Goal: Download file/media

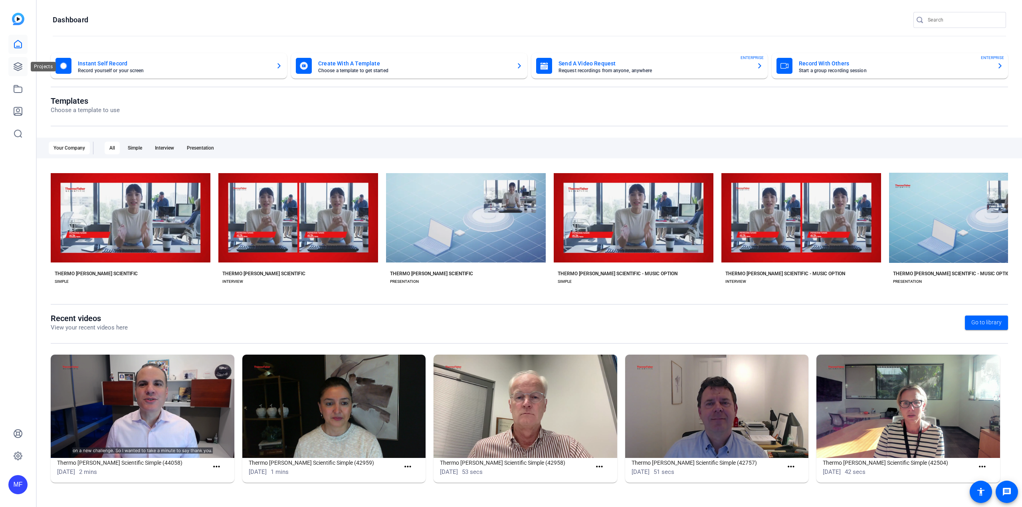
click at [18, 67] on icon at bounding box center [18, 67] width 10 height 10
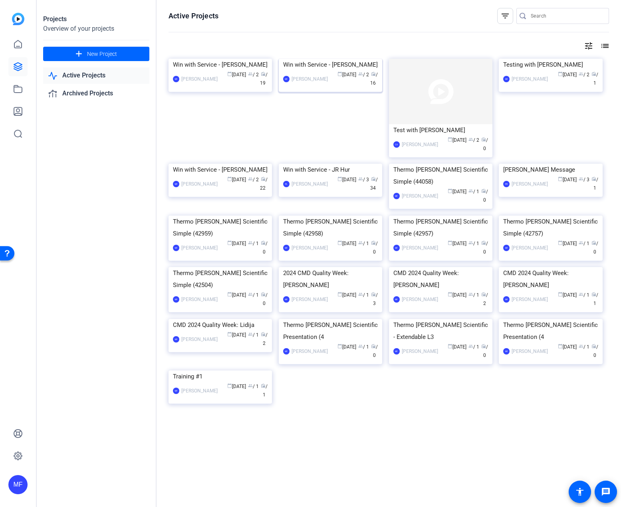
click at [341, 59] on img at bounding box center [330, 59] width 103 height 0
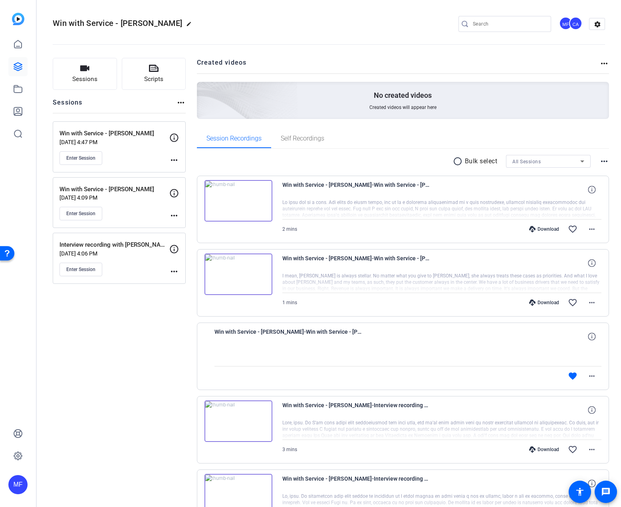
click at [171, 356] on div "Sessions Scripts Sessions more_horiz Win with Service - [PERSON_NAME] [DATE] 4:…" at bounding box center [119, 501] width 133 height 886
click at [335, 332] on span "Win with Service - [PERSON_NAME]-Win with Service - [PERSON_NAME]-[PERSON_NAME]…" at bounding box center [288, 336] width 148 height 19
click at [570, 378] on mat-icon "favorite" at bounding box center [573, 376] width 10 height 10
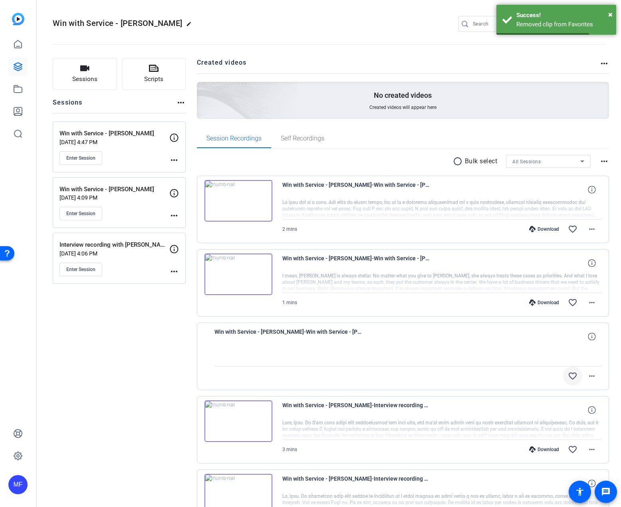
click at [410, 363] on div at bounding box center [407, 356] width 387 height 20
click at [274, 329] on span "Win with Service - [PERSON_NAME]-Win with Service - [PERSON_NAME]-[PERSON_NAME]…" at bounding box center [288, 336] width 148 height 19
click at [592, 379] on span at bounding box center [591, 375] width 19 height 19
click at [461, 360] on div at bounding box center [310, 253] width 621 height 507
click at [275, 330] on span "Win with Service - [PERSON_NAME]-Win with Service - [PERSON_NAME]-[PERSON_NAME]…" at bounding box center [288, 336] width 148 height 19
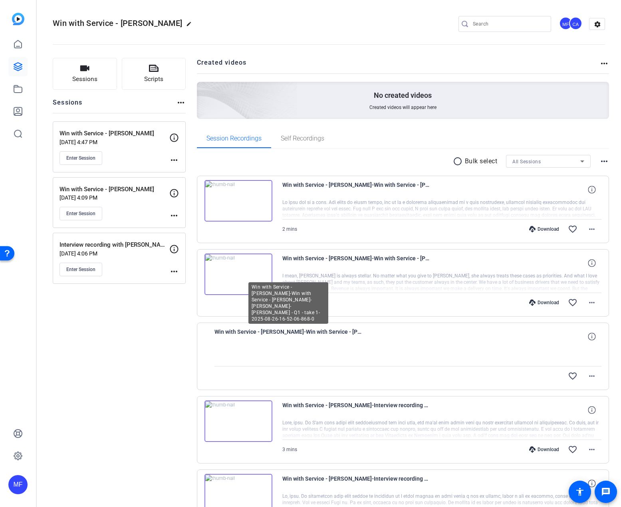
drag, startPoint x: 349, startPoint y: 334, endPoint x: 367, endPoint y: 329, distance: 18.5
click at [367, 329] on div "Win with Service - [PERSON_NAME]-Win with Service - [PERSON_NAME]-[PERSON_NAME]…" at bounding box center [407, 336] width 387 height 19
click at [368, 329] on div "Win with Service - [PERSON_NAME]-Win with Service - [PERSON_NAME]-[PERSON_NAME]…" at bounding box center [407, 336] width 387 height 19
click at [325, 334] on span "Win with Service - [PERSON_NAME]-Win with Service - [PERSON_NAME]-[PERSON_NAME]…" at bounding box center [288, 336] width 148 height 19
click at [169, 344] on div "Sessions Scripts Sessions more_horiz Win with Service - [PERSON_NAME] [DATE] 4:…" at bounding box center [119, 501] width 133 height 886
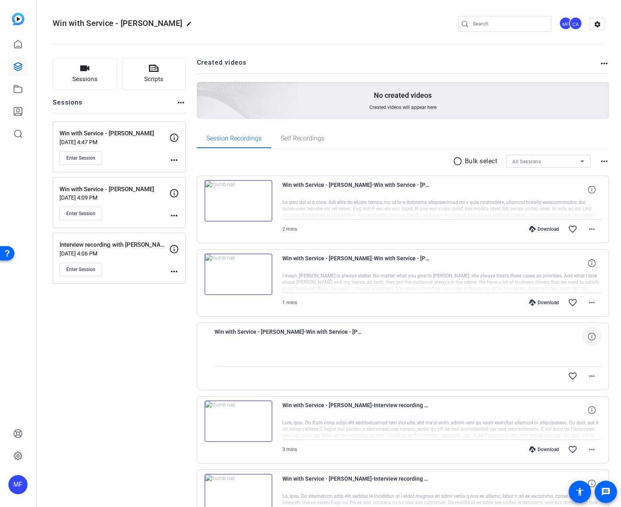
click at [588, 338] on icon at bounding box center [592, 337] width 8 height 8
drag, startPoint x: 557, startPoint y: 338, endPoint x: 505, endPoint y: 339, distance: 52.3
click at [505, 339] on div "Win with Service - [PERSON_NAME]-Win with Service - [PERSON_NAME]-[PERSON_NAME]…" at bounding box center [407, 336] width 387 height 19
drag, startPoint x: 532, startPoint y: 338, endPoint x: 537, endPoint y: 337, distance: 4.8
click at [534, 338] on span "0 secs" at bounding box center [541, 336] width 14 height 6
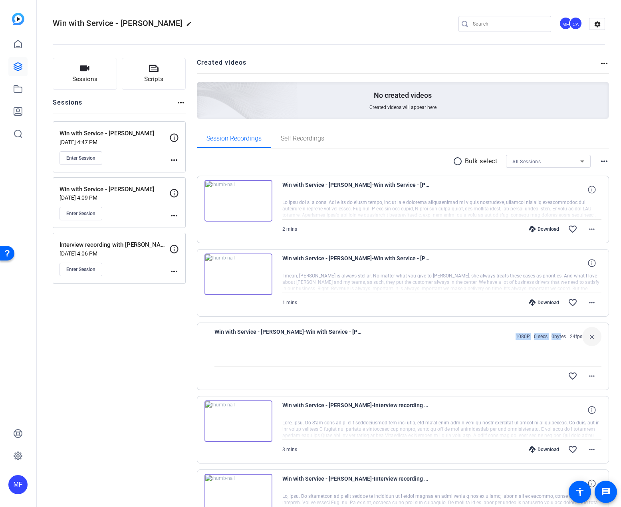
click at [593, 337] on button "close" at bounding box center [591, 336] width 19 height 19
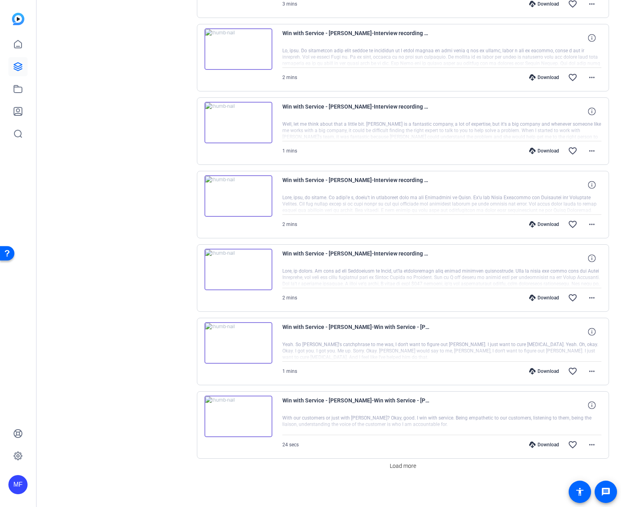
scroll to position [447, 0]
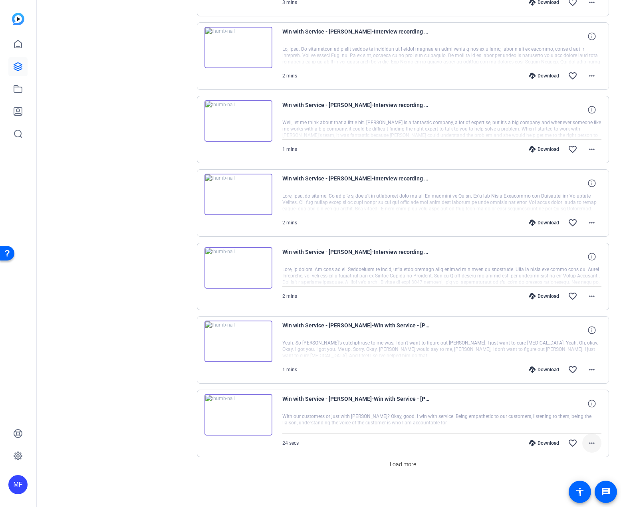
click at [587, 442] on mat-icon "more_horiz" at bounding box center [592, 443] width 10 height 10
click at [557, 387] on span "Play MP4 (HQ)" at bounding box center [567, 387] width 48 height 10
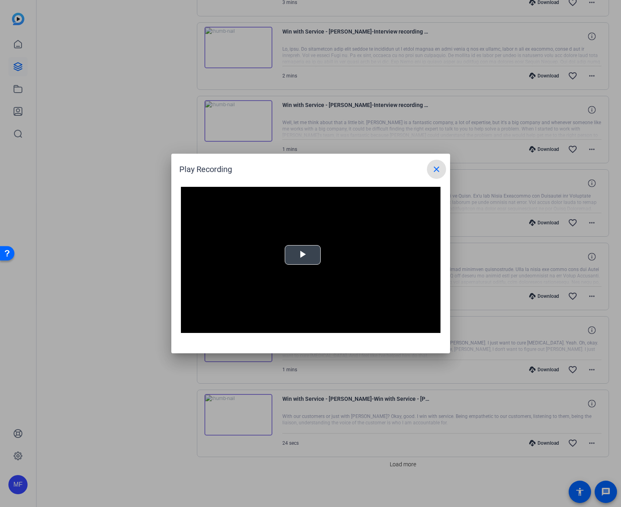
click at [303, 255] on span "Video Player" at bounding box center [303, 255] width 0 height 0
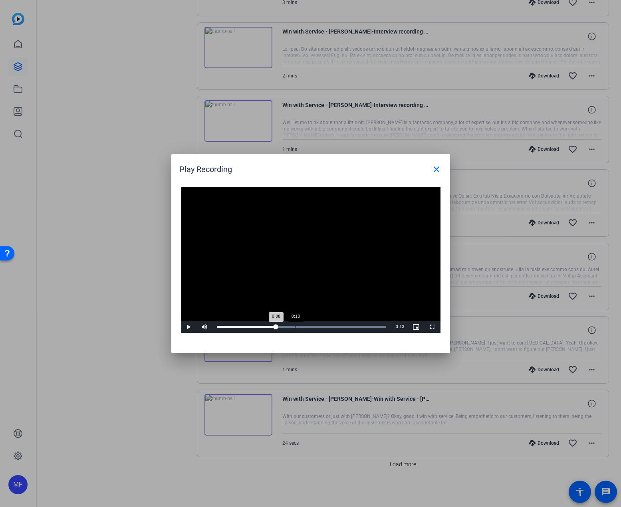
click at [295, 324] on div "Loaded : 100.00% 0:10 0:08" at bounding box center [302, 327] width 178 height 12
click at [314, 323] on div "Loaded : 100.00% 0:13 0:11" at bounding box center [302, 327] width 178 height 12
click at [308, 324] on div "Loaded : 100.00% 0:12 0:22" at bounding box center [302, 327] width 178 height 12
click at [298, 325] on div "Loaded : 100.00% 0:11 0:13" at bounding box center [302, 327] width 178 height 12
click at [436, 169] on mat-icon "close" at bounding box center [437, 169] width 10 height 10
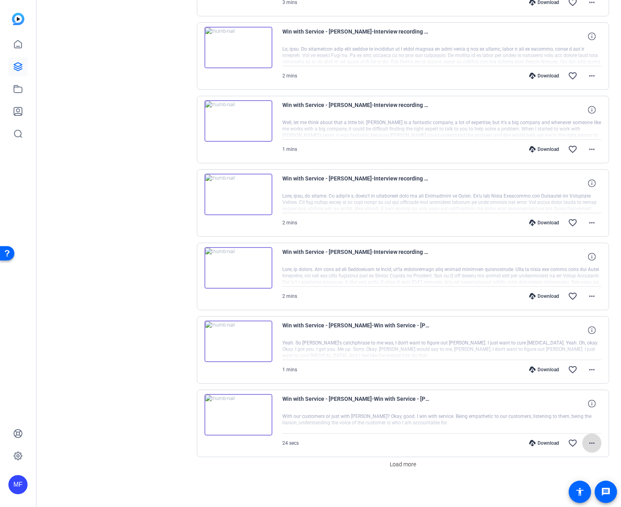
click at [589, 444] on mat-icon "more_horiz" at bounding box center [592, 443] width 10 height 10
click at [578, 408] on span "Download Transcript" at bounding box center [567, 407] width 48 height 10
click at [587, 442] on mat-icon "more_horiz" at bounding box center [592, 443] width 10 height 10
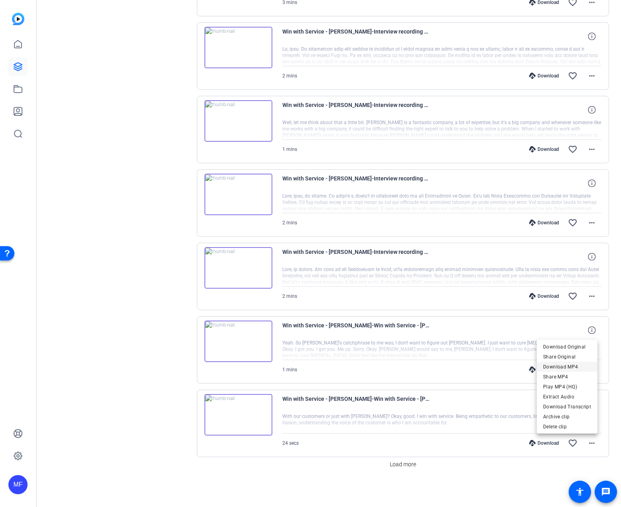
click at [570, 368] on span "Download MP4" at bounding box center [567, 367] width 48 height 10
drag, startPoint x: 95, startPoint y: 333, endPoint x: 134, endPoint y: 363, distance: 49.6
click at [95, 333] on div "Sessions Scripts Sessions more_horiz Win with Service - [PERSON_NAME] [DATE] 4:…" at bounding box center [119, 54] width 133 height 886
click at [387, 469] on span at bounding box center [402, 464] width 33 height 19
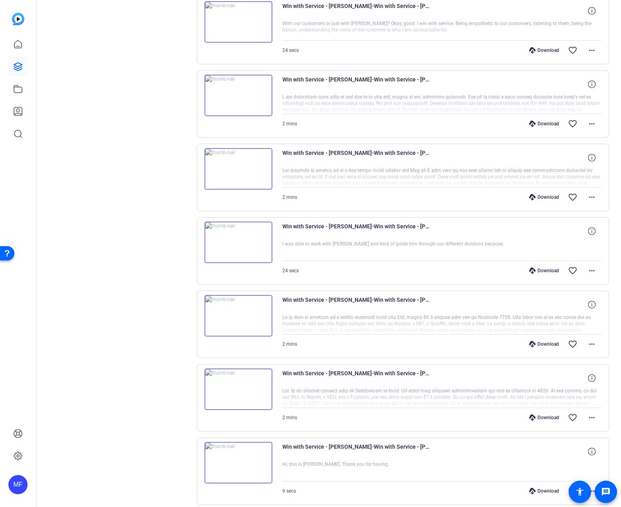
scroll to position [873, 0]
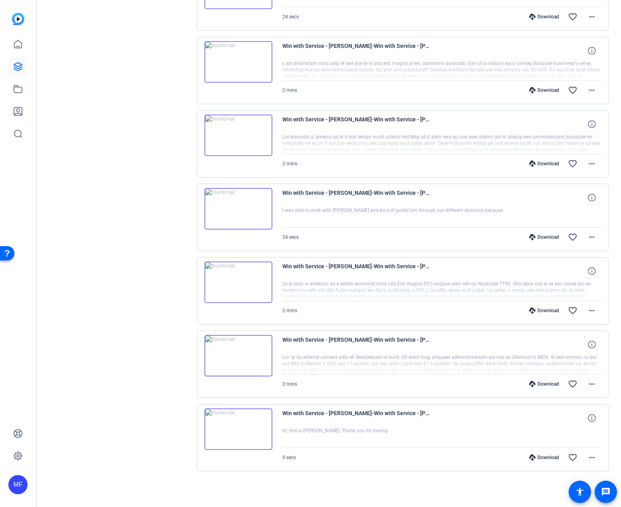
click at [234, 356] on img at bounding box center [238, 356] width 68 height 42
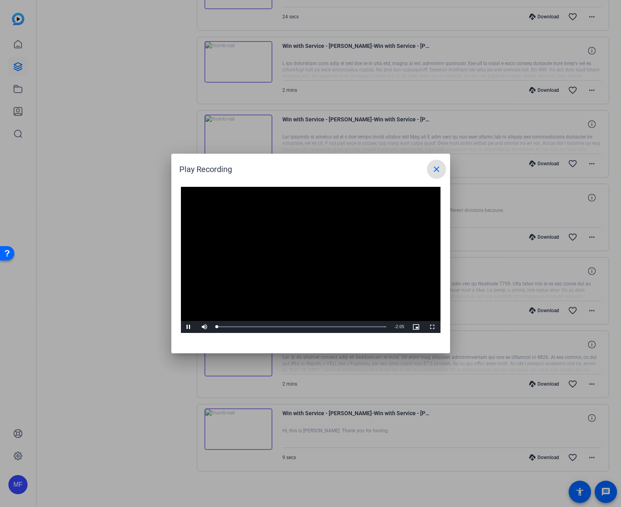
click at [301, 264] on video "Video Player" at bounding box center [310, 260] width 259 height 146
click at [434, 169] on mat-icon "close" at bounding box center [437, 169] width 10 height 10
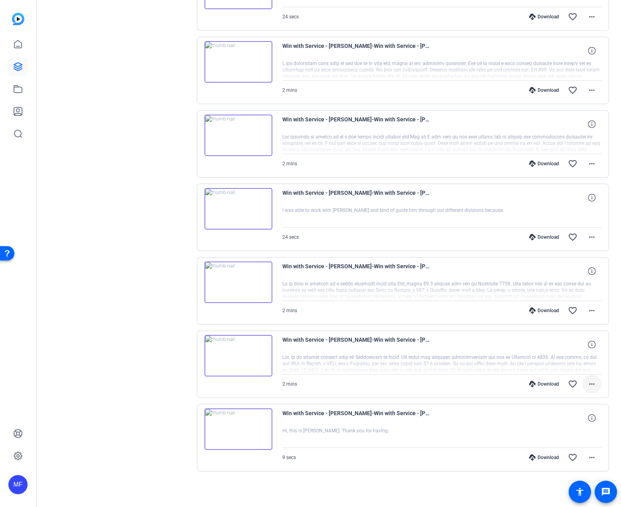
click at [587, 381] on mat-icon "more_horiz" at bounding box center [592, 384] width 10 height 10
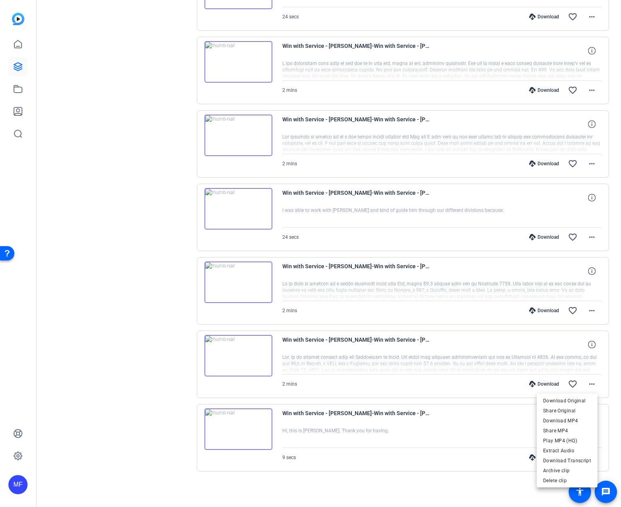
click at [412, 459] on div at bounding box center [310, 253] width 621 height 507
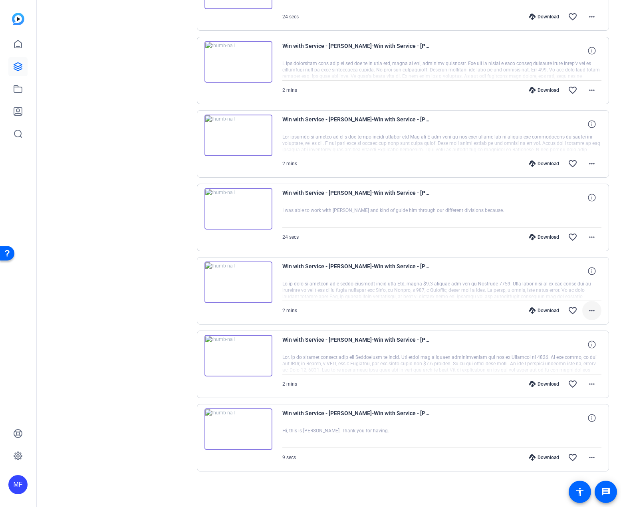
click at [592, 312] on mat-icon "more_horiz" at bounding box center [592, 311] width 10 height 10
click at [574, 389] on span "Download Transcript" at bounding box center [567, 387] width 48 height 10
click at [589, 311] on mat-icon "more_horiz" at bounding box center [592, 311] width 10 height 10
click at [572, 347] on span "Download MP4" at bounding box center [567, 348] width 48 height 10
click at [587, 162] on mat-icon "more_horiz" at bounding box center [592, 164] width 10 height 10
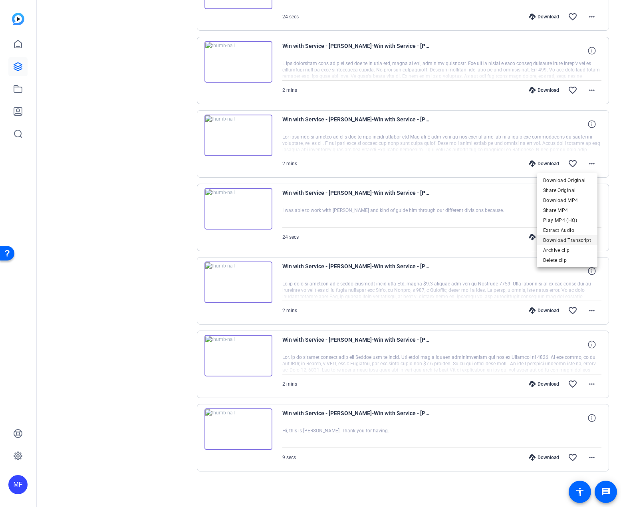
click at [577, 240] on span "Download Transcript" at bounding box center [567, 241] width 48 height 10
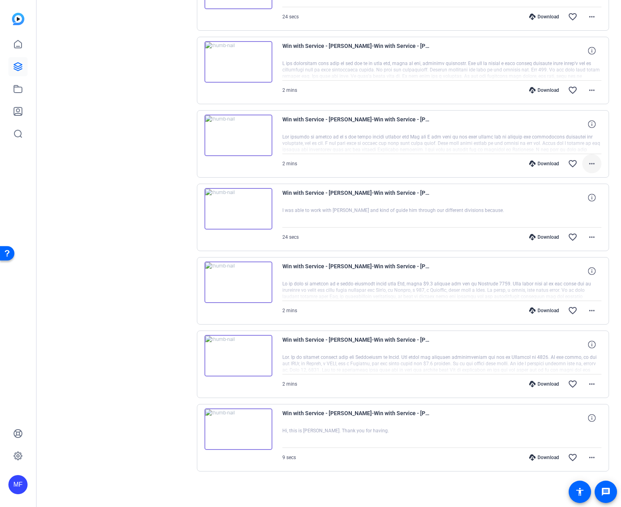
click at [588, 161] on mat-icon "more_horiz" at bounding box center [592, 164] width 10 height 10
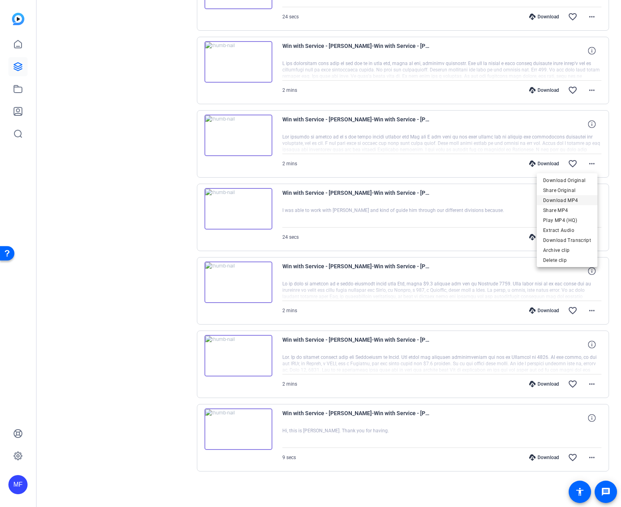
click at [569, 199] on span "Download MP4" at bounding box center [567, 201] width 48 height 10
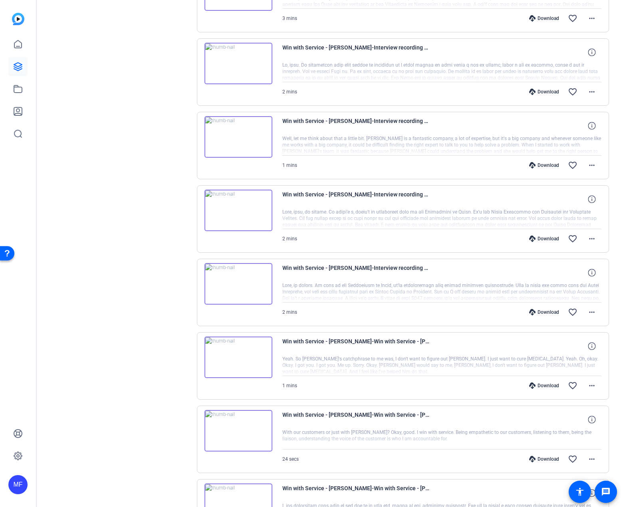
scroll to position [394, 0]
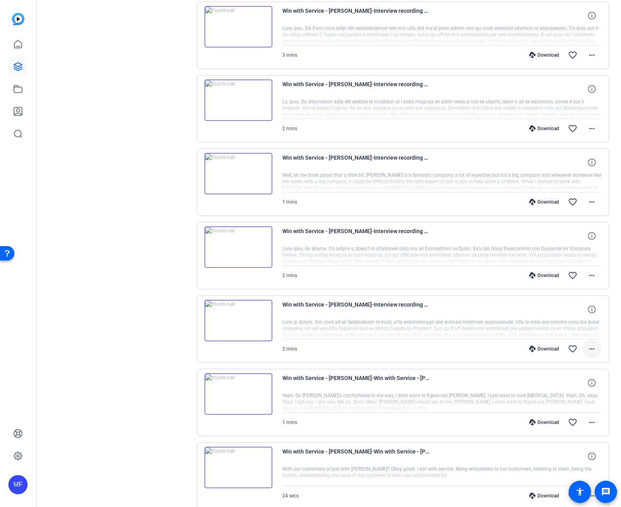
click at [594, 351] on span at bounding box center [591, 348] width 19 height 19
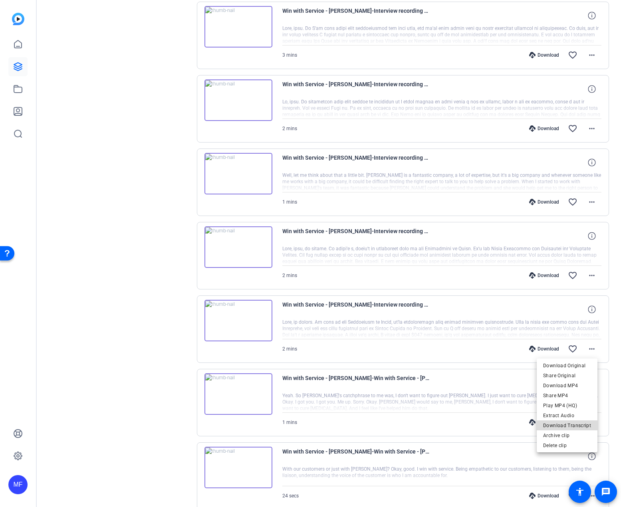
click at [569, 426] on span "Download Transcript" at bounding box center [567, 426] width 48 height 10
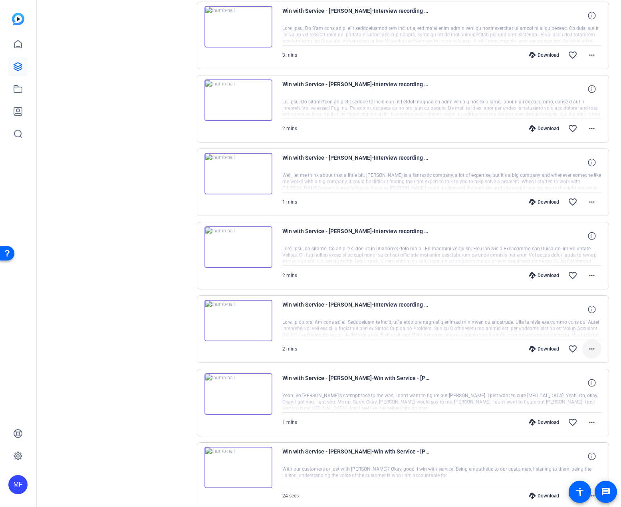
click at [588, 350] on mat-icon "more_horiz" at bounding box center [592, 349] width 10 height 10
click at [570, 385] on span "Download MP4" at bounding box center [567, 386] width 48 height 10
click at [587, 274] on mat-icon "more_horiz" at bounding box center [592, 276] width 10 height 10
click at [564, 311] on span "Download MP4" at bounding box center [567, 312] width 48 height 10
click at [587, 275] on mat-icon "more_horiz" at bounding box center [592, 276] width 10 height 10
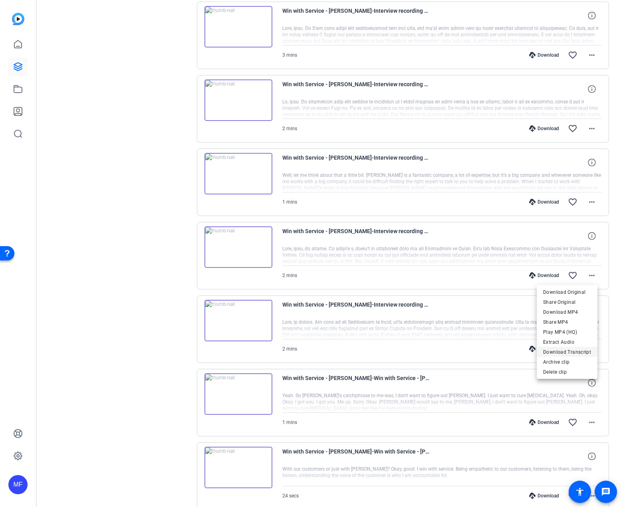
click at [564, 352] on span "Download Transcript" at bounding box center [567, 352] width 48 height 10
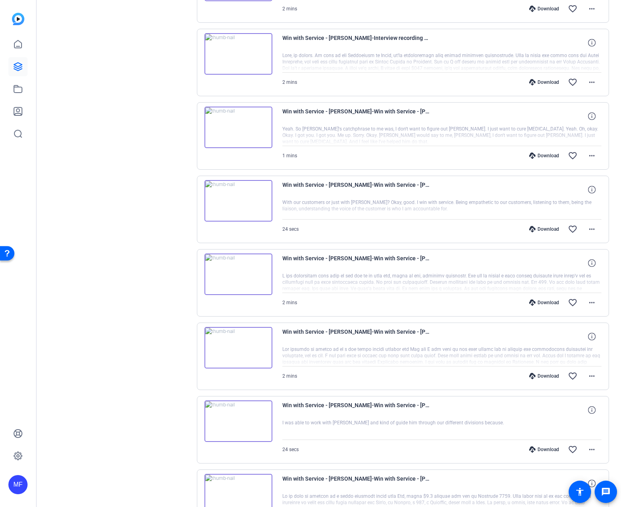
scroll to position [674, 0]
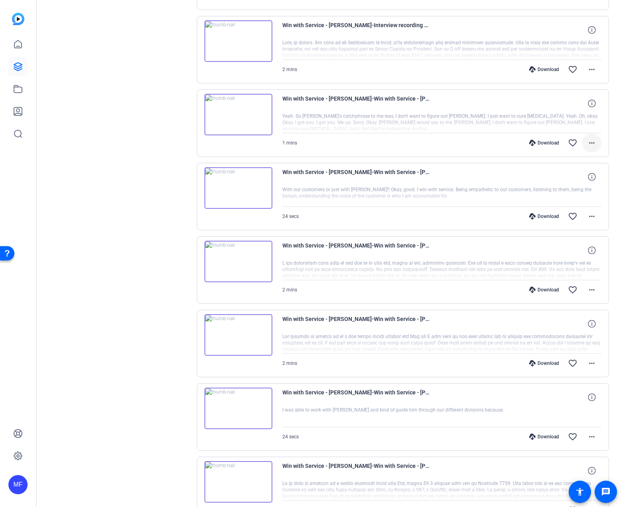
click at [587, 145] on mat-icon "more_horiz" at bounding box center [592, 143] width 10 height 10
click at [568, 180] on span "Download MP4" at bounding box center [567, 180] width 48 height 10
click at [587, 144] on mat-icon "more_horiz" at bounding box center [592, 143] width 10 height 10
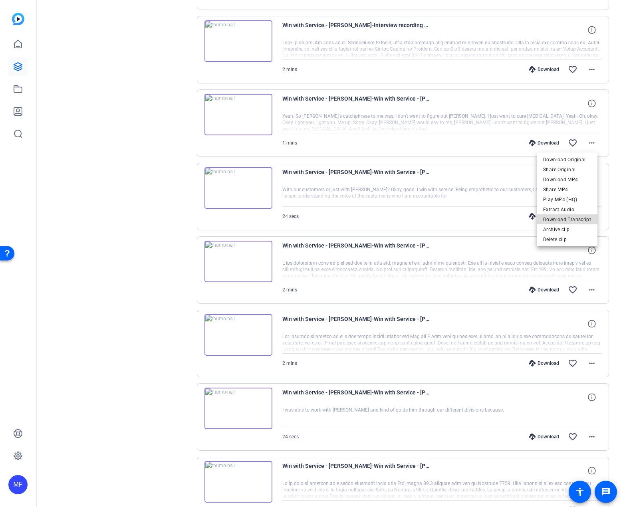
click at [569, 216] on span "Download Transcript" at bounding box center [567, 220] width 48 height 10
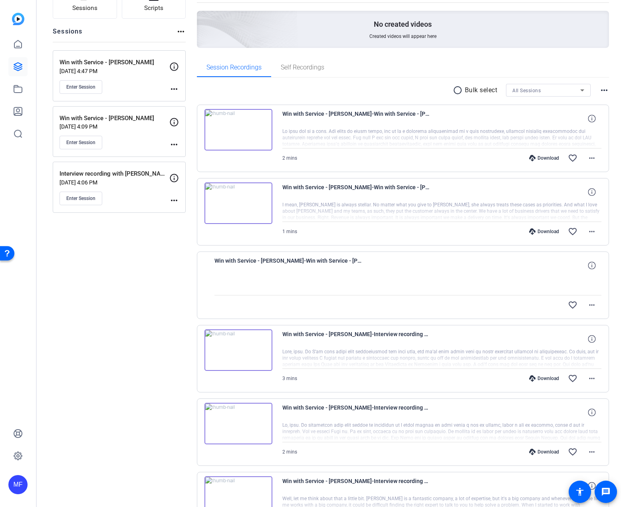
scroll to position [0, 0]
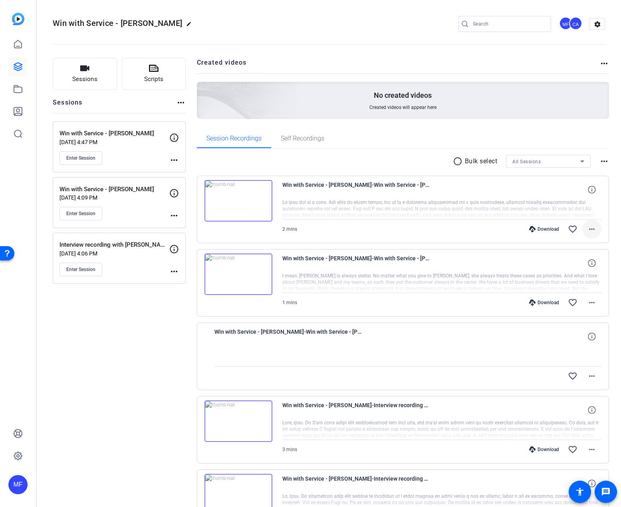
click at [593, 229] on span at bounding box center [591, 229] width 19 height 19
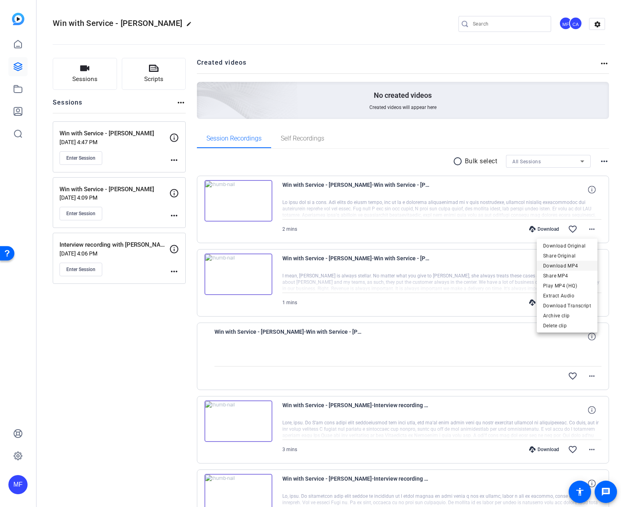
click at [570, 267] on span "Download MP4" at bounding box center [567, 266] width 48 height 10
click at [592, 302] on span at bounding box center [591, 302] width 19 height 19
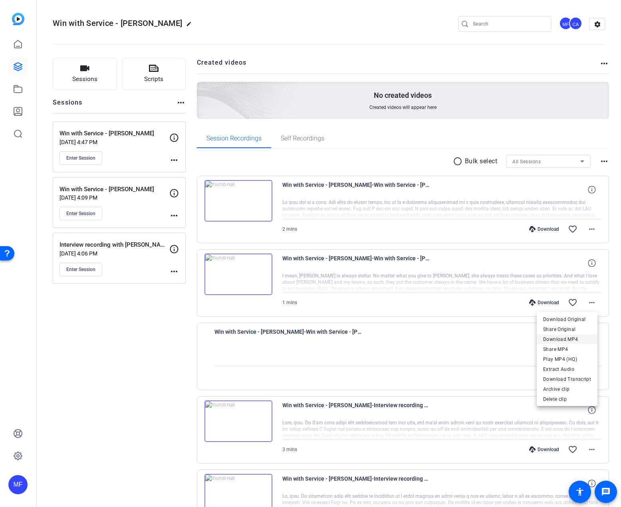
click at [558, 341] on span "Download MP4" at bounding box center [567, 340] width 48 height 10
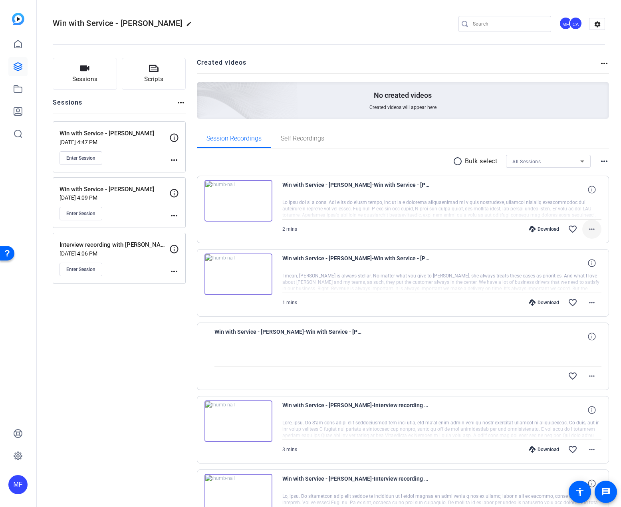
click at [591, 229] on mat-icon "more_horiz" at bounding box center [592, 229] width 10 height 10
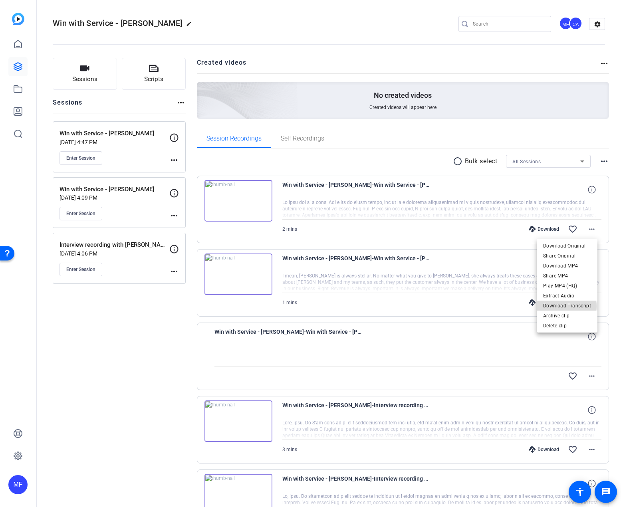
click at [566, 306] on span "Download Transcript" at bounding box center [567, 306] width 48 height 10
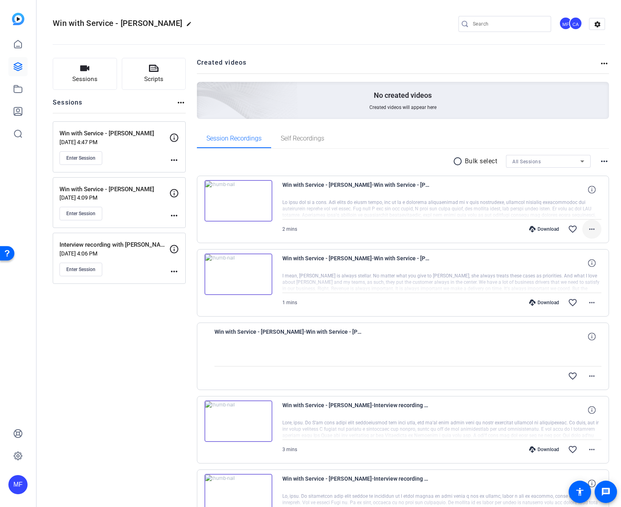
click at [587, 230] on mat-icon "more_horiz" at bounding box center [592, 229] width 10 height 10
click at [489, 271] on div at bounding box center [310, 253] width 621 height 507
click at [588, 307] on mat-icon "more_horiz" at bounding box center [592, 303] width 10 height 10
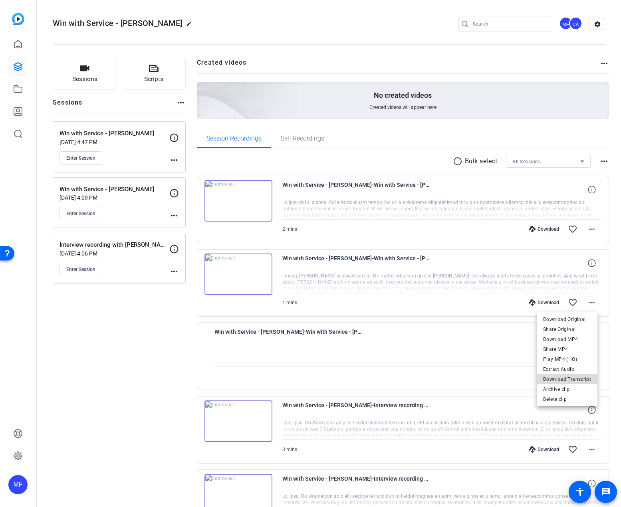
click at [572, 380] on span "Download Transcript" at bounding box center [567, 379] width 48 height 10
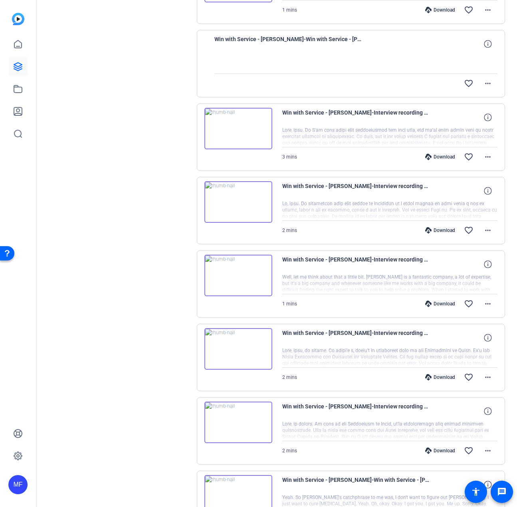
scroll to position [319, 0]
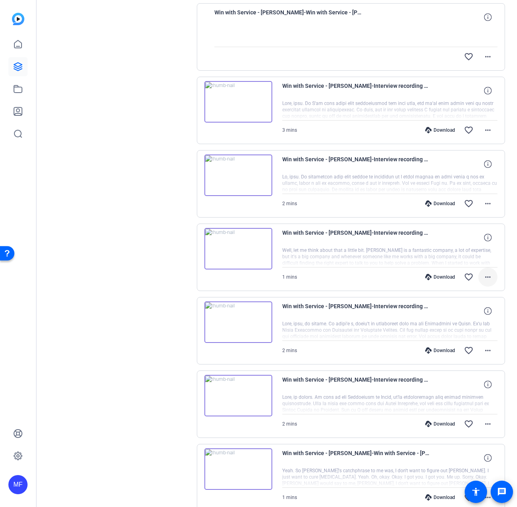
click at [485, 280] on mat-icon "more_horiz" at bounding box center [488, 277] width 10 height 10
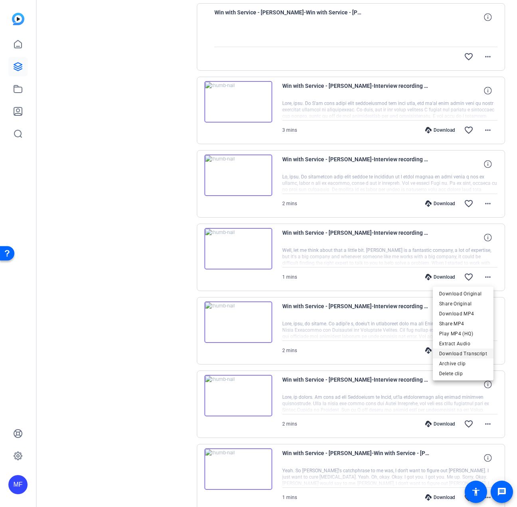
click at [465, 353] on span "Download Transcript" at bounding box center [463, 354] width 48 height 10
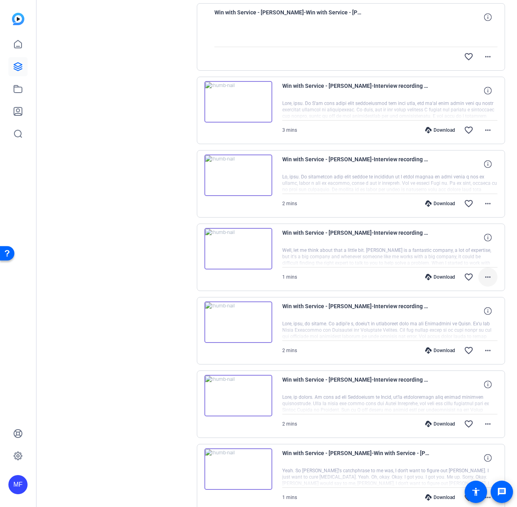
click at [483, 279] on mat-icon "more_horiz" at bounding box center [488, 277] width 10 height 10
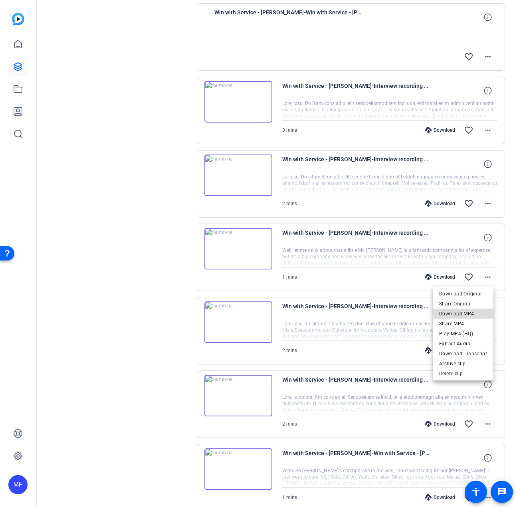
click at [464, 312] on span "Download MP4" at bounding box center [463, 314] width 48 height 10
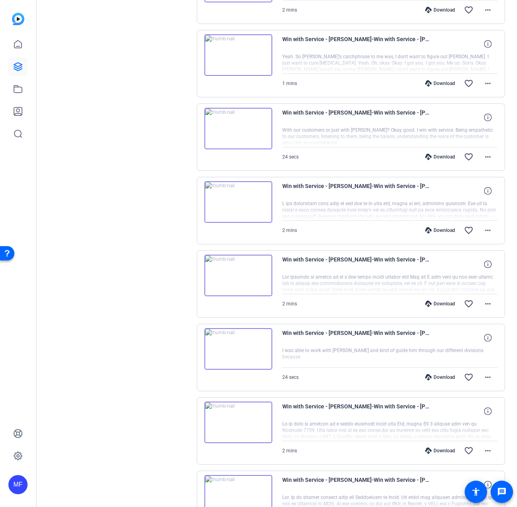
scroll to position [758, 0]
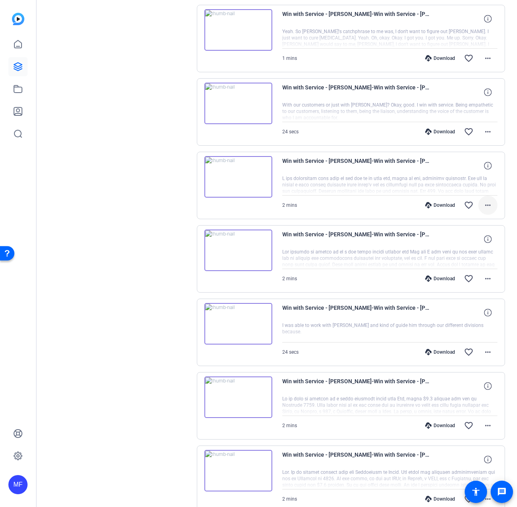
click at [484, 202] on mat-icon "more_horiz" at bounding box center [488, 205] width 10 height 10
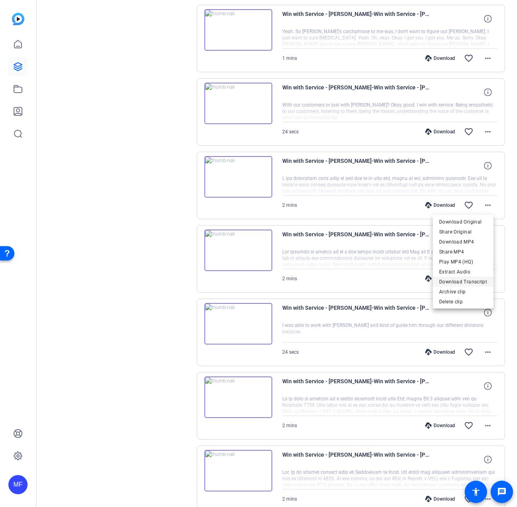
click at [457, 280] on span "Download Transcript" at bounding box center [463, 282] width 48 height 10
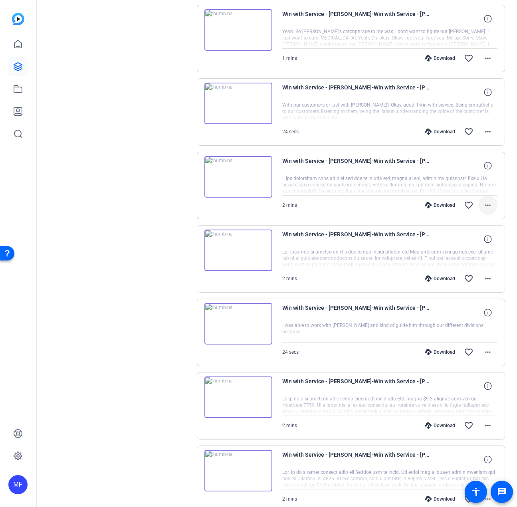
click at [485, 210] on mat-icon "more_horiz" at bounding box center [488, 205] width 10 height 10
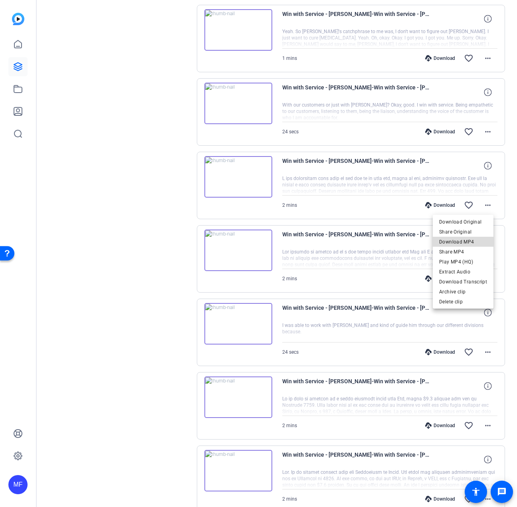
click at [467, 239] on span "Download MP4" at bounding box center [463, 242] width 48 height 10
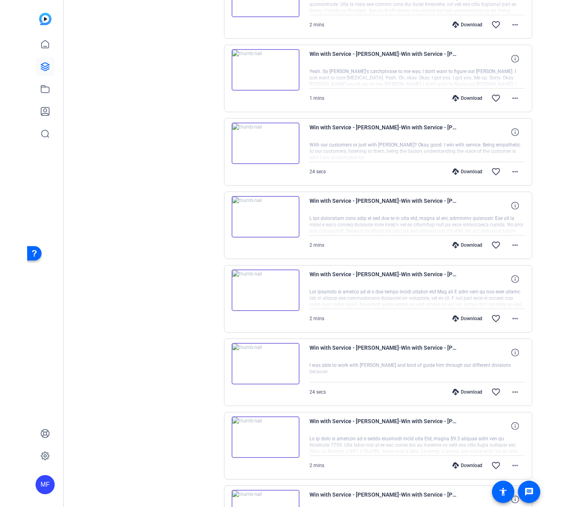
scroll to position [679, 0]
